Goal: Transaction & Acquisition: Subscribe to service/newsletter

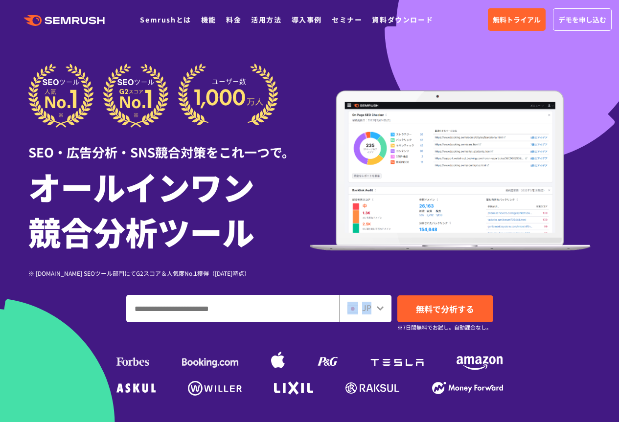
click at [376, 308] on div "JP" at bounding box center [365, 308] width 52 height 27
click at [377, 310] on icon at bounding box center [380, 308] width 8 height 8
click at [378, 309] on icon at bounding box center [380, 308] width 8 height 8
click at [381, 308] on icon at bounding box center [380, 308] width 7 height 4
click at [273, 313] on input "ドメイン、キーワードまたはURLを入力してください" at bounding box center [233, 308] width 212 height 26
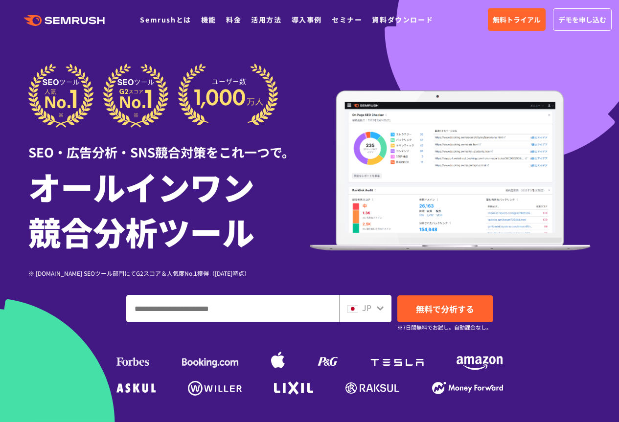
click at [381, 311] on icon at bounding box center [380, 308] width 8 height 8
click at [369, 312] on span "JP" at bounding box center [366, 308] width 9 height 12
click at [504, 22] on span "無料トライアル" at bounding box center [517, 19] width 48 height 11
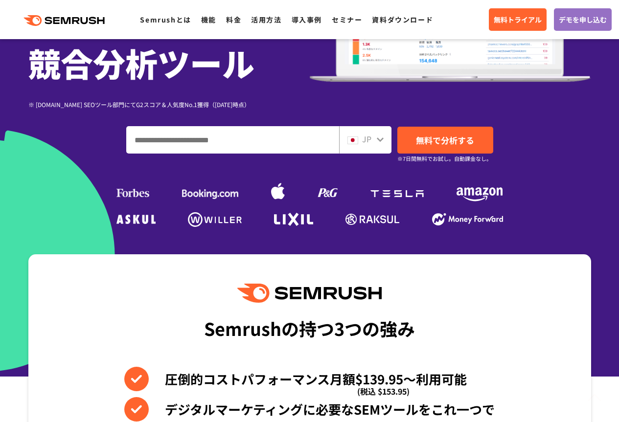
scroll to position [147, 0]
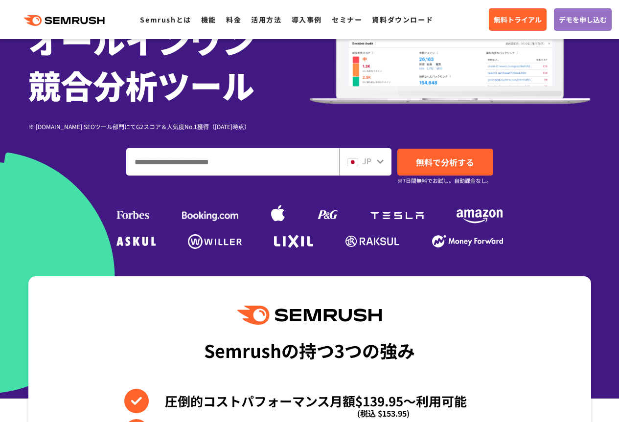
click at [251, 173] on input "ドメイン、キーワードまたはURLを入力してください" at bounding box center [233, 162] width 212 height 26
click at [272, 164] on input "ドメイン、キーワードまたはURLを入力してください" at bounding box center [233, 162] width 212 height 26
click at [370, 167] on span "JP" at bounding box center [366, 161] width 9 height 12
click at [381, 161] on icon at bounding box center [380, 162] width 8 height 8
click at [220, 157] on input "ドメイン、キーワードまたはURLを入力してください" at bounding box center [233, 162] width 212 height 26
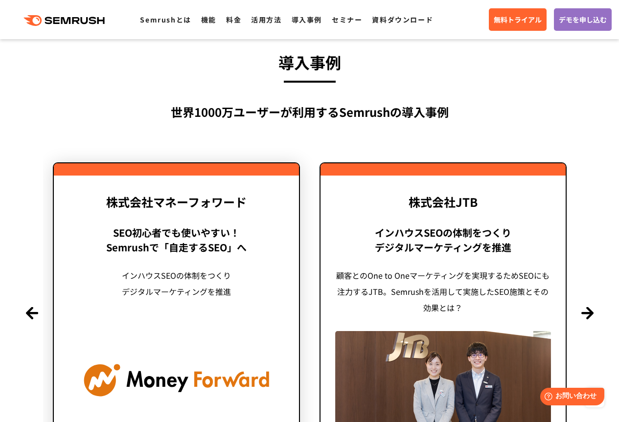
scroll to position [2299, 0]
